Goal: Information Seeking & Learning: Learn about a topic

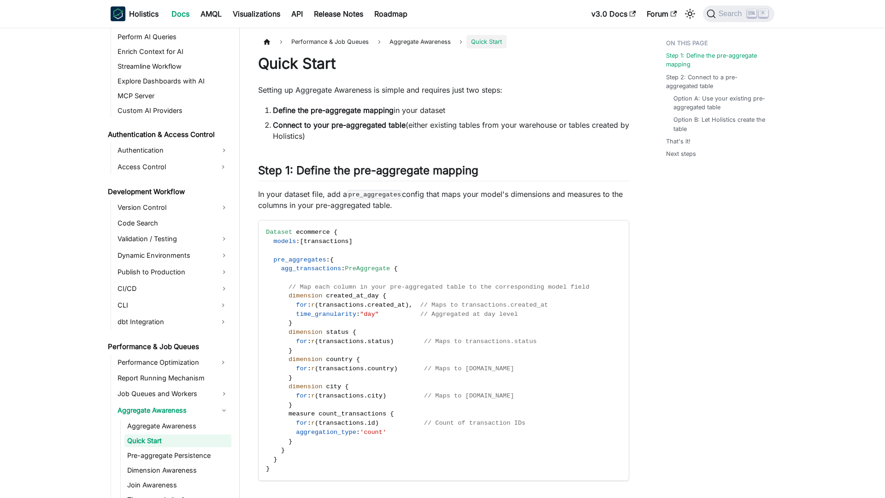
scroll to position [590, 0]
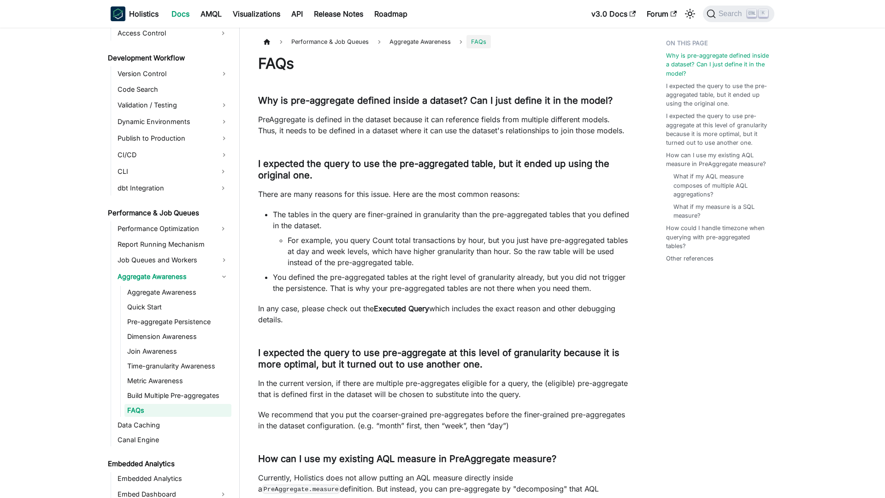
scroll to position [694, 0]
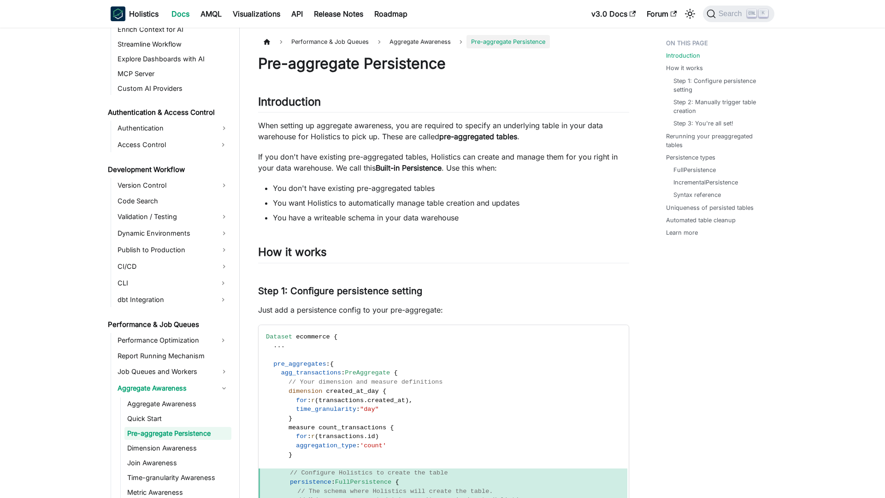
scroll to position [605, 0]
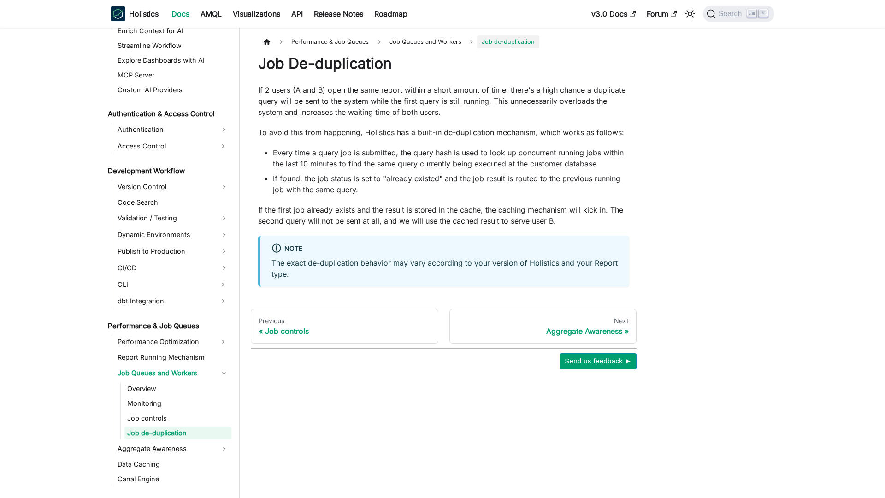
scroll to position [603, 0]
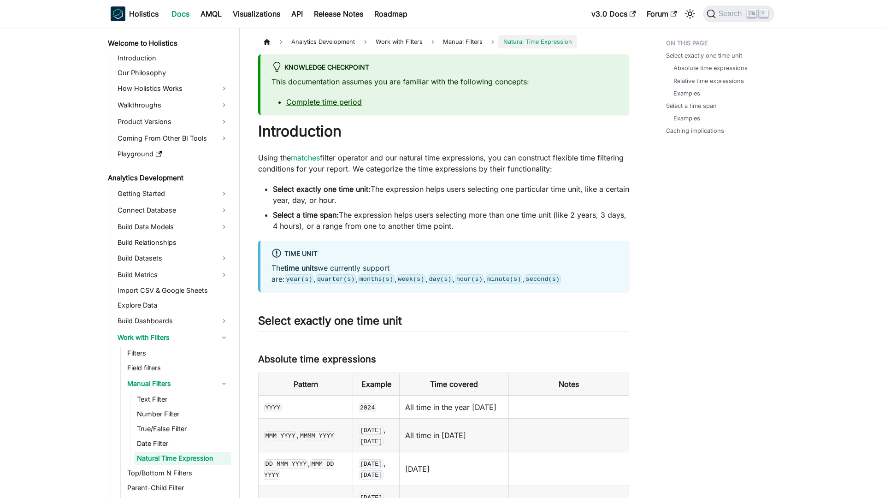
scroll to position [61, 0]
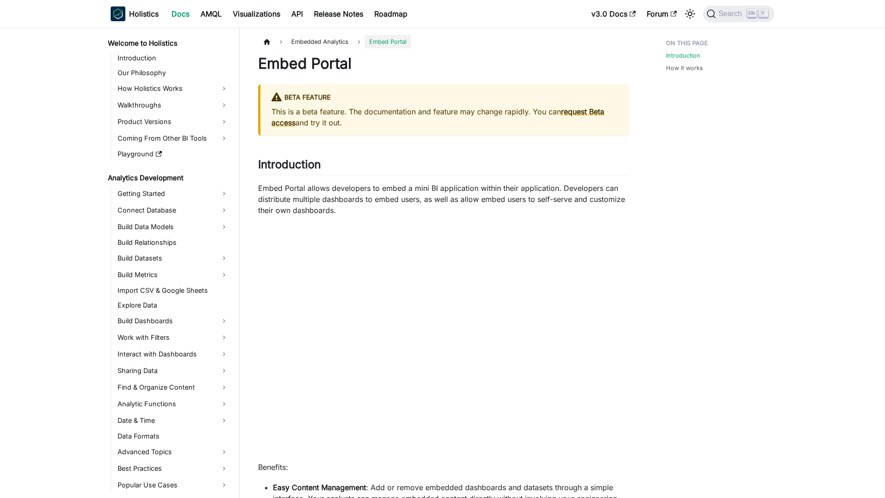
scroll to position [677, 0]
